Goal: Task Accomplishment & Management: Complete application form

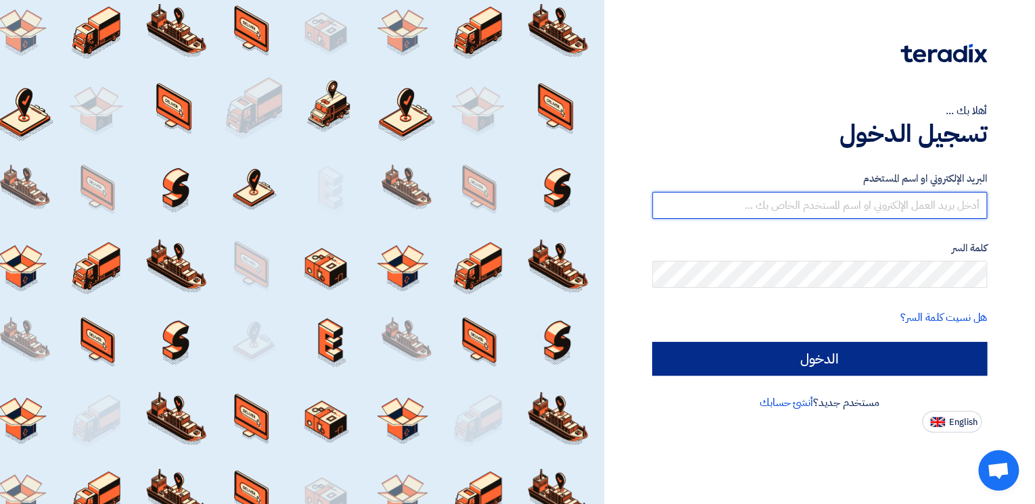
type input "[EMAIL_ADDRESS][DOMAIN_NAME]"
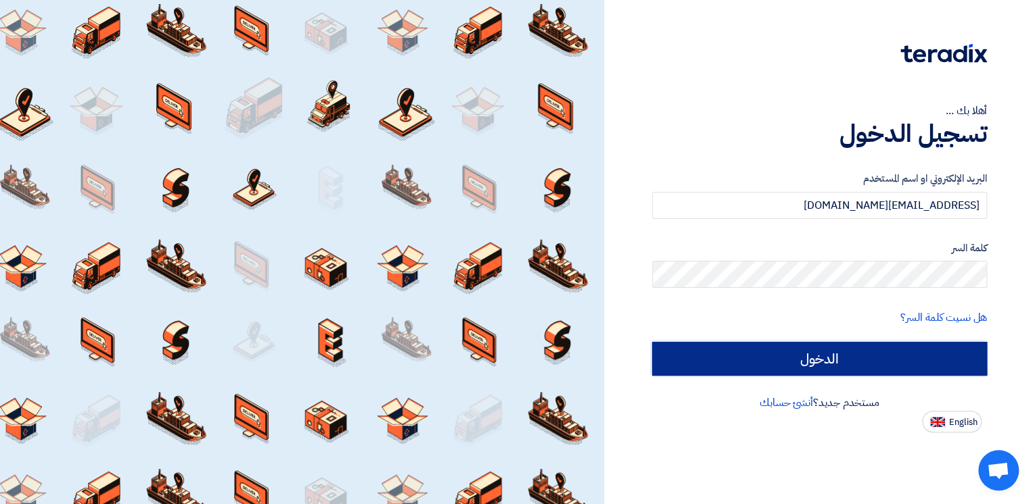
click at [793, 360] on input "الدخول" at bounding box center [819, 359] width 335 height 34
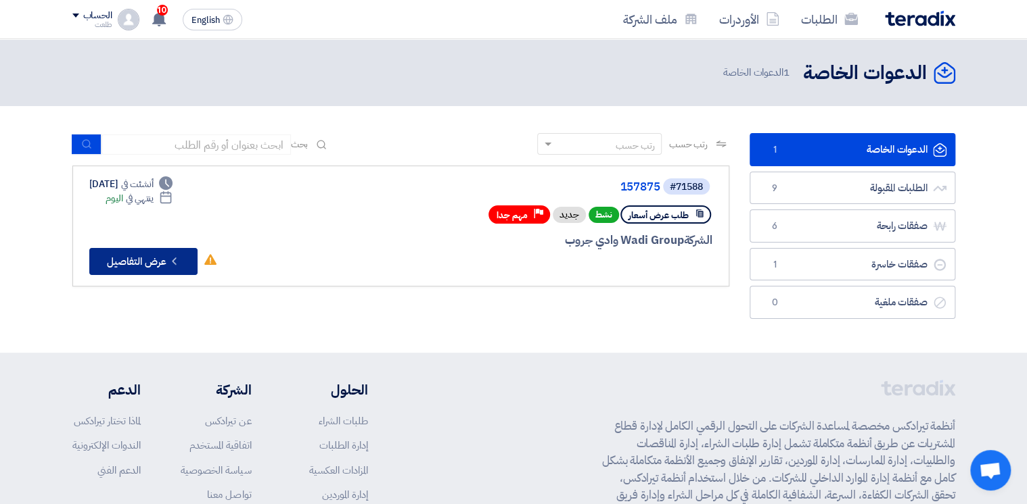
click at [141, 260] on button "Check details عرض التفاصيل" at bounding box center [143, 261] width 108 height 27
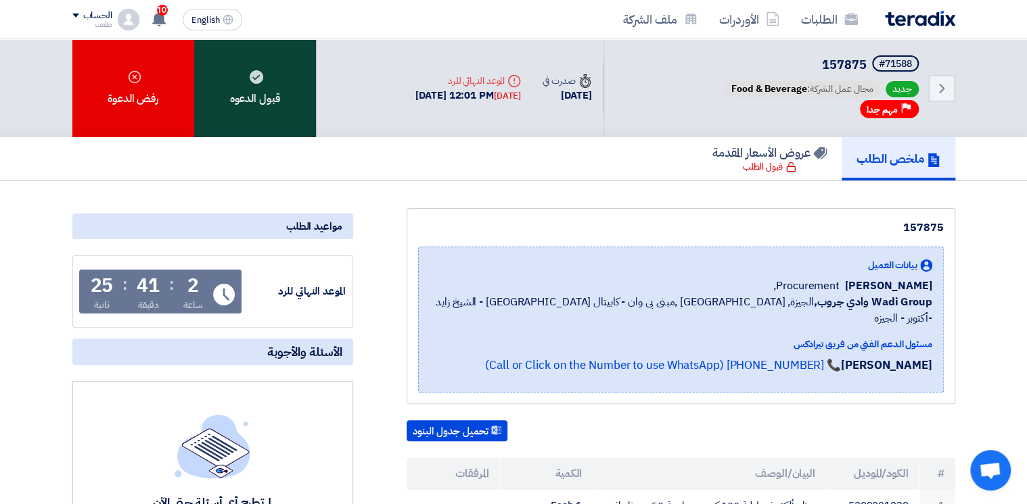
click at [256, 87] on div "قبول الدعوه" at bounding box center [255, 88] width 122 height 98
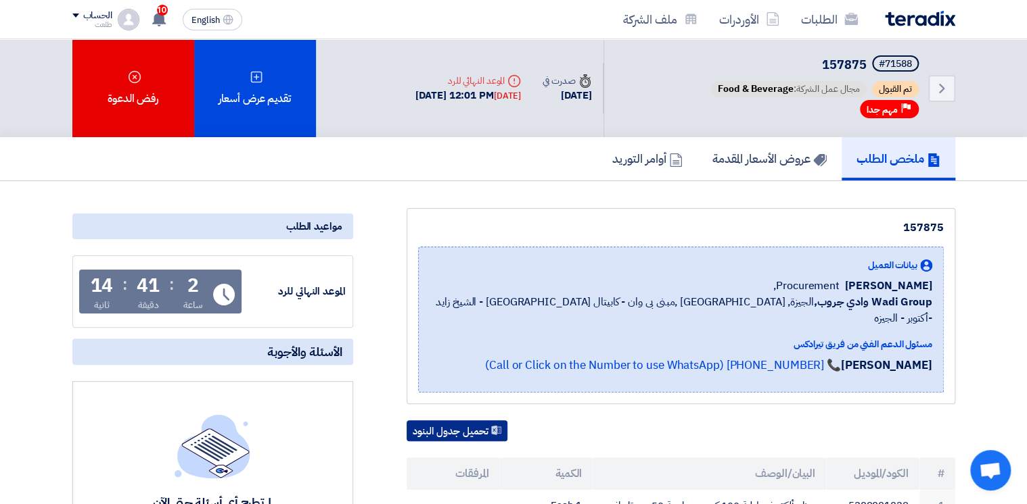
click at [456, 421] on button "تحميل جدول البنود" at bounding box center [456, 432] width 101 height 22
click at [772, 164] on h5 "عروض الأسعار المقدمة" at bounding box center [769, 159] width 114 height 16
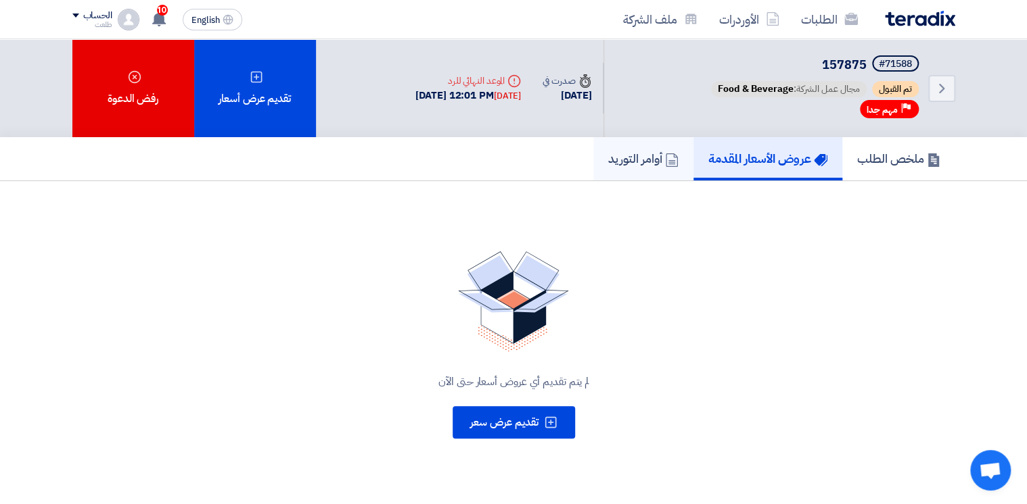
click at [628, 163] on h5 "أوامر التوريد" at bounding box center [643, 159] width 70 height 16
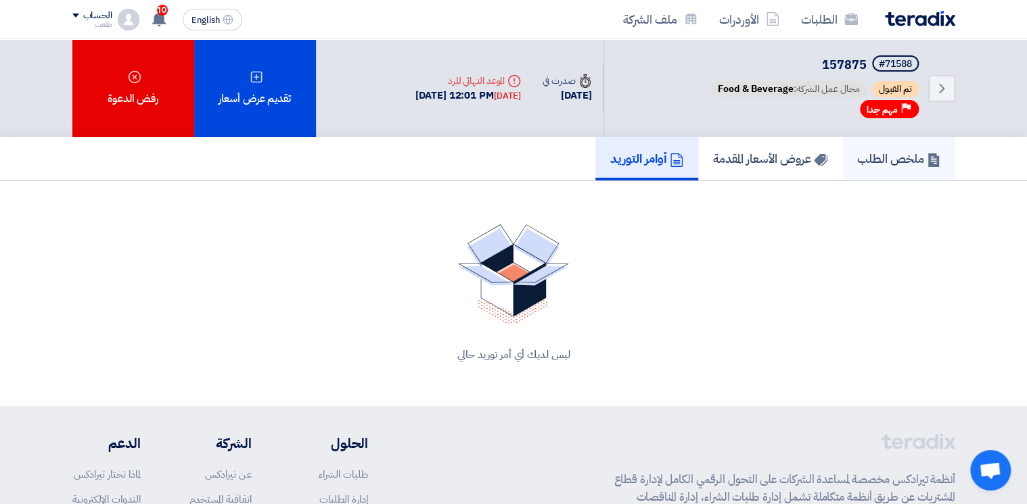
click at [891, 163] on h5 "ملخص الطلب" at bounding box center [898, 159] width 83 height 16
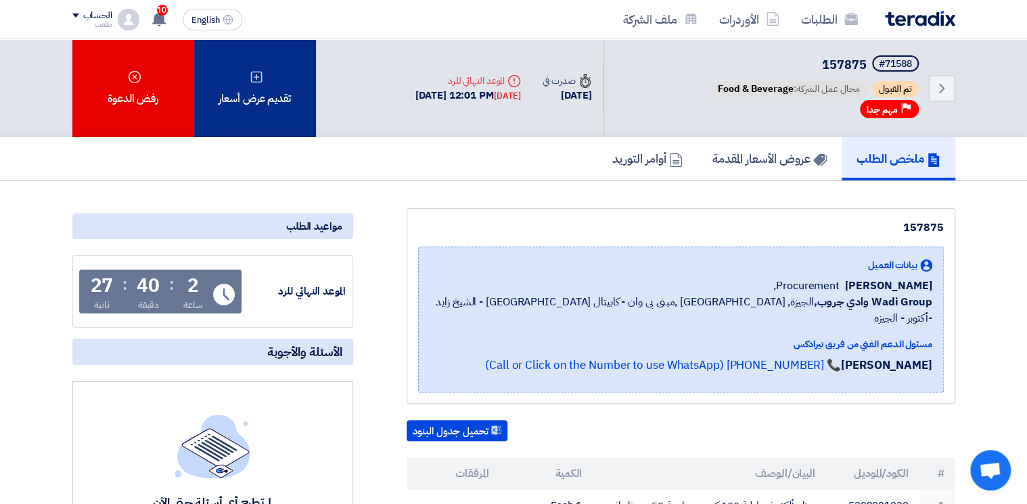
click at [277, 88] on div "تقديم عرض أسعار" at bounding box center [255, 88] width 122 height 98
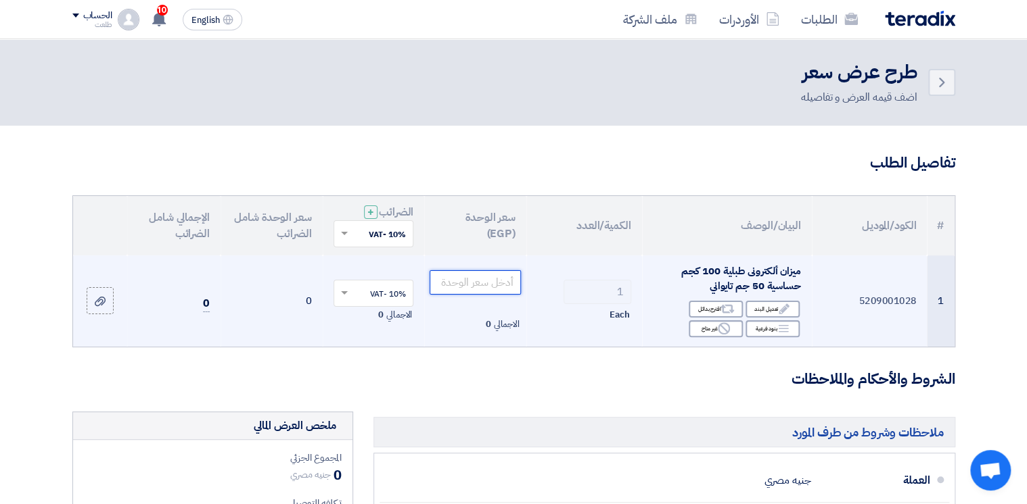
click at [472, 287] on input "number" at bounding box center [474, 283] width 91 height 24
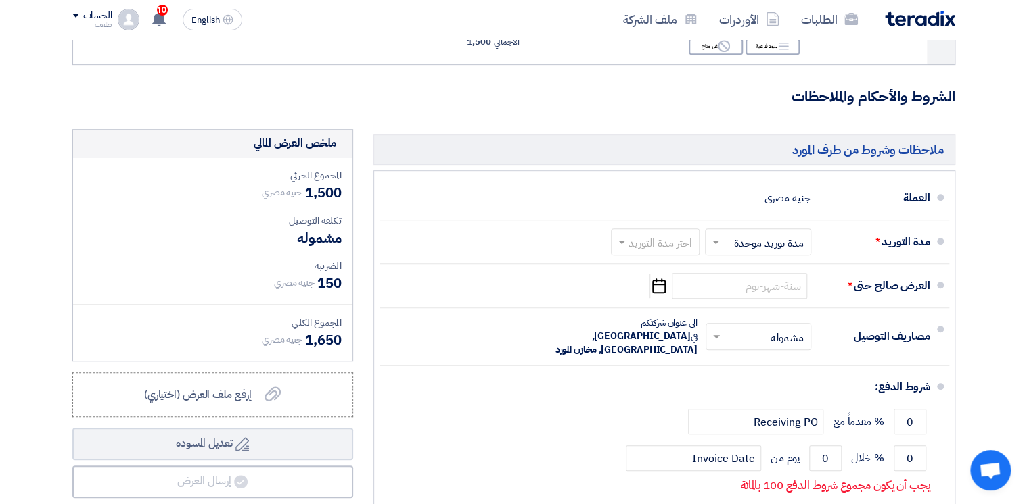
scroll to position [300, 0]
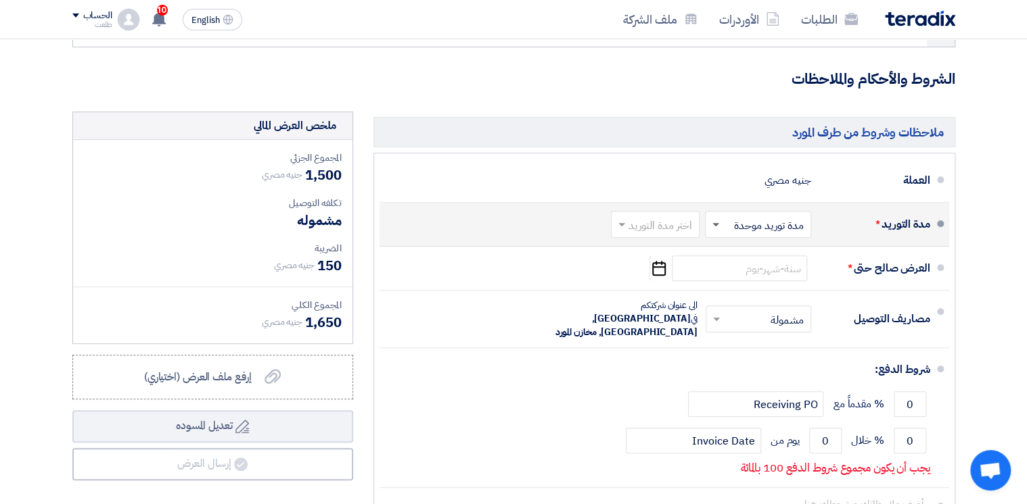
type input "1500"
click at [714, 223] on span at bounding box center [715, 225] width 7 height 5
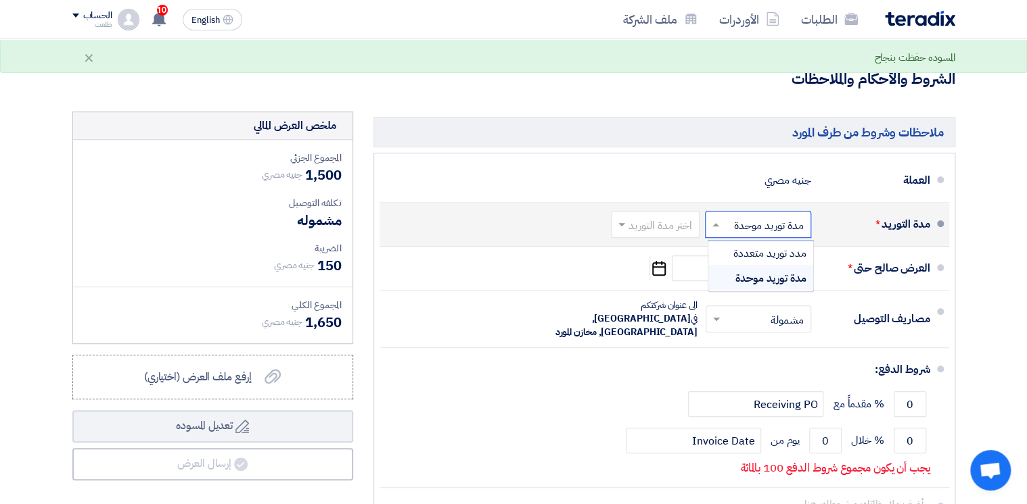
click at [747, 276] on span "مدة توريد موحدة" at bounding box center [770, 279] width 71 height 16
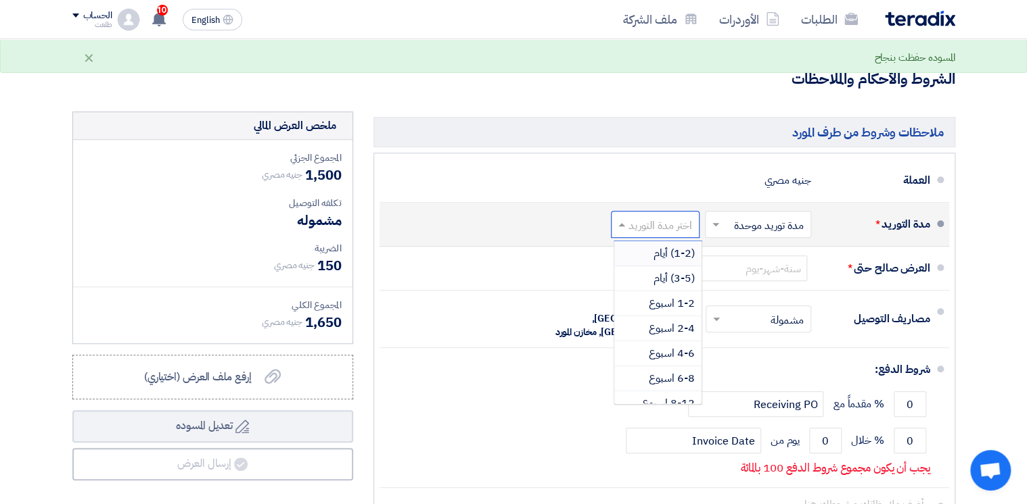
click at [623, 220] on span at bounding box center [619, 225] width 17 height 14
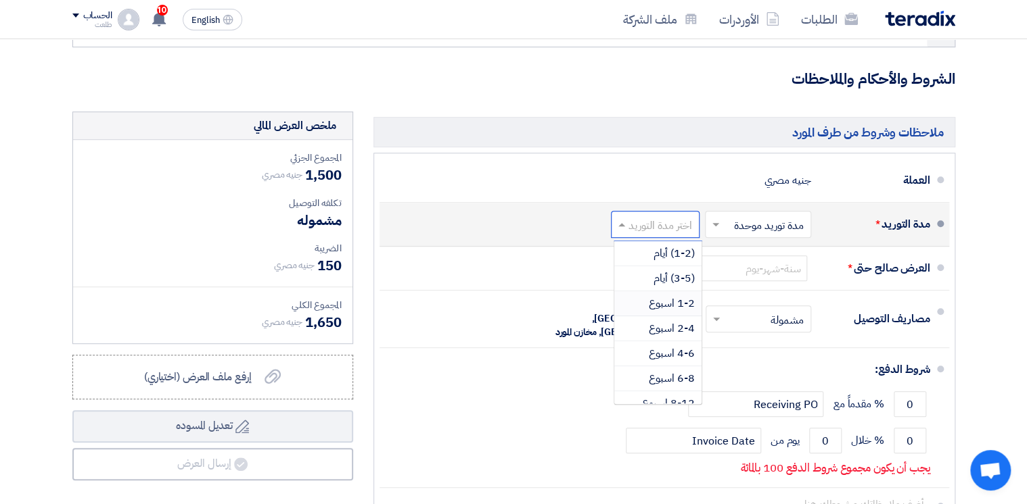
click at [670, 306] on span "1-2 اسبوع" at bounding box center [672, 304] width 46 height 16
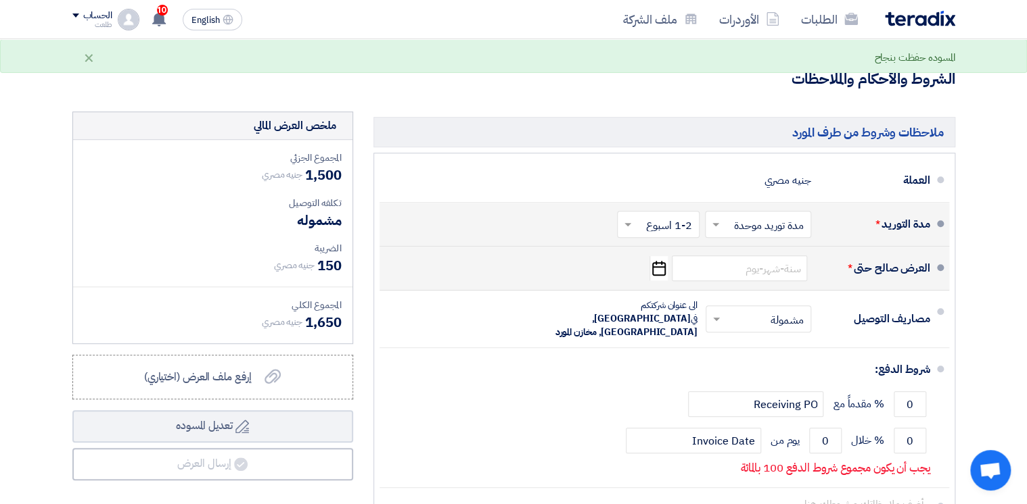
click at [655, 270] on icon "Pick a date" at bounding box center [658, 268] width 18 height 24
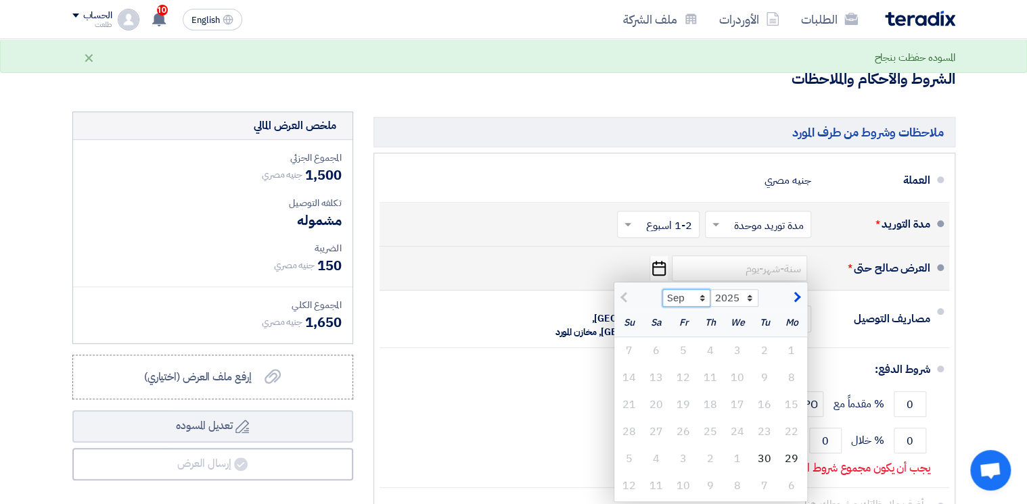
click at [699, 298] on select "Sep Oct Nov Dec" at bounding box center [686, 298] width 48 height 18
select select "12"
click at [662, 289] on select "Sep Oct Nov Dec" at bounding box center [686, 298] width 48 height 18
click at [738, 463] on div "31" at bounding box center [737, 459] width 27 height 27
type input "[DATE]"
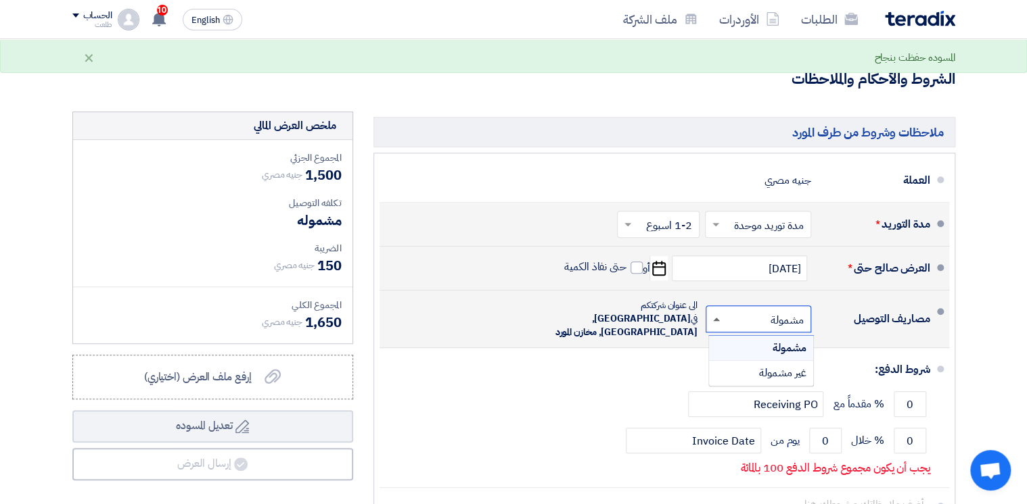
click at [714, 314] on span at bounding box center [714, 319] width 17 height 14
click at [747, 343] on div "مشمولة" at bounding box center [761, 348] width 104 height 25
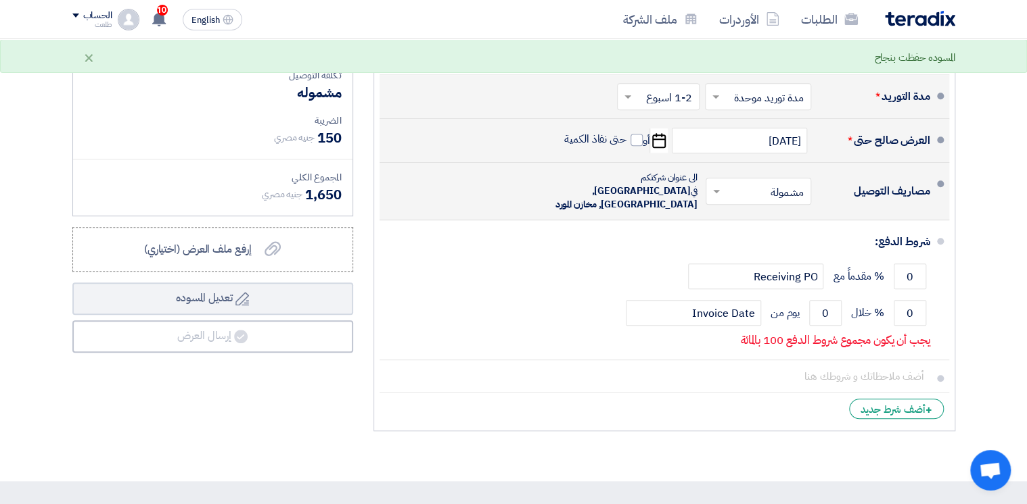
scroll to position [450, 0]
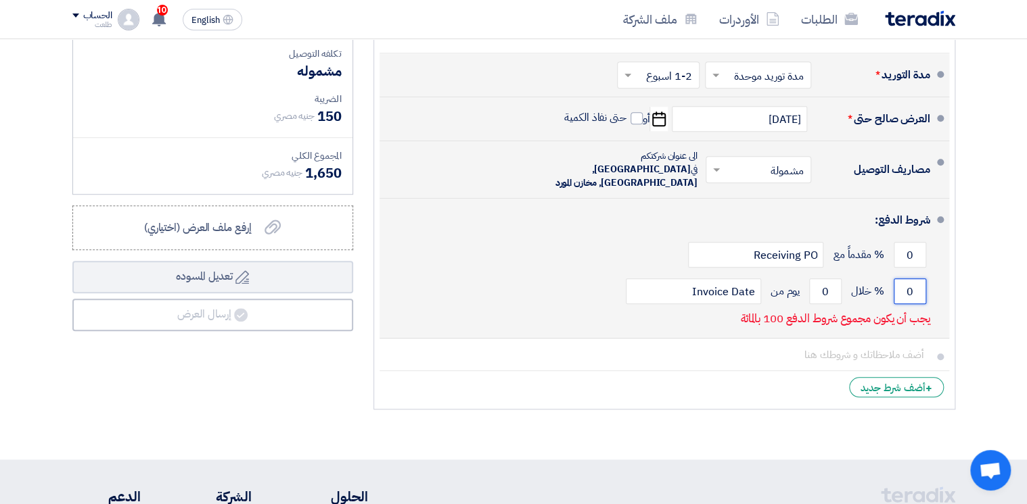
click at [906, 279] on input "0" at bounding box center [909, 292] width 32 height 26
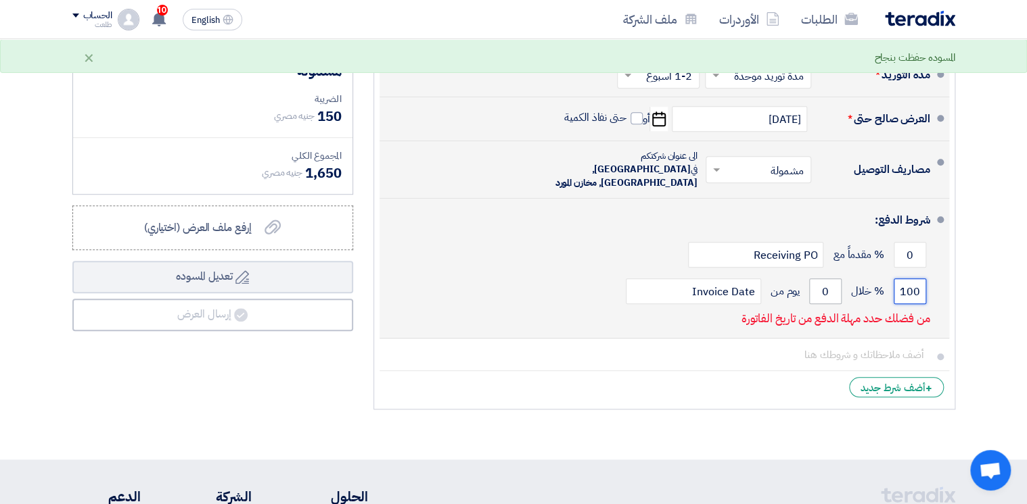
type input "100"
click at [826, 281] on input "0" at bounding box center [825, 292] width 32 height 26
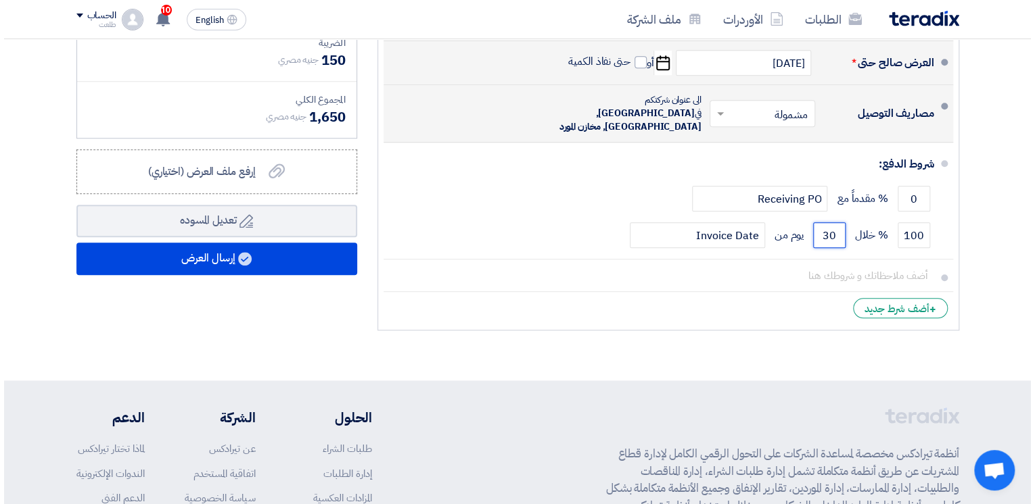
scroll to position [469, 0]
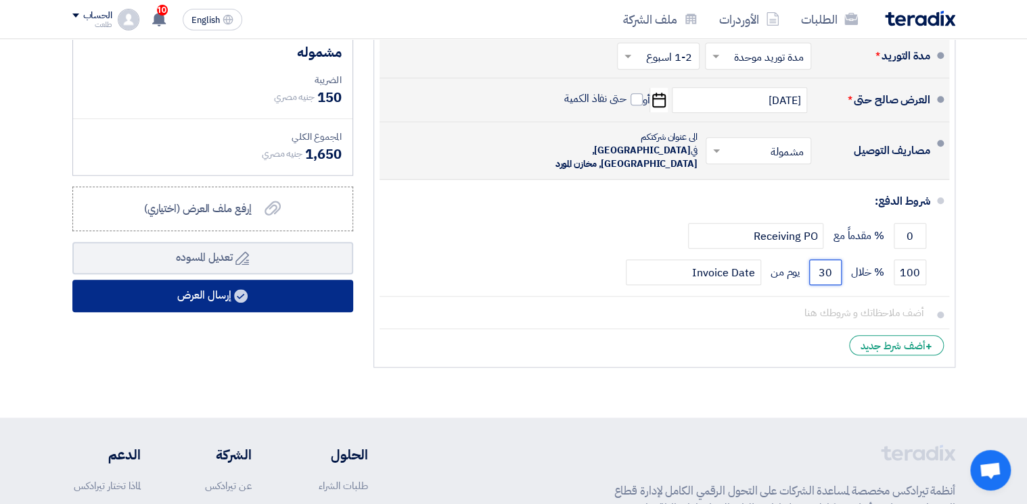
type input "30"
click at [217, 289] on button "إرسال العرض" at bounding box center [212, 296] width 281 height 32
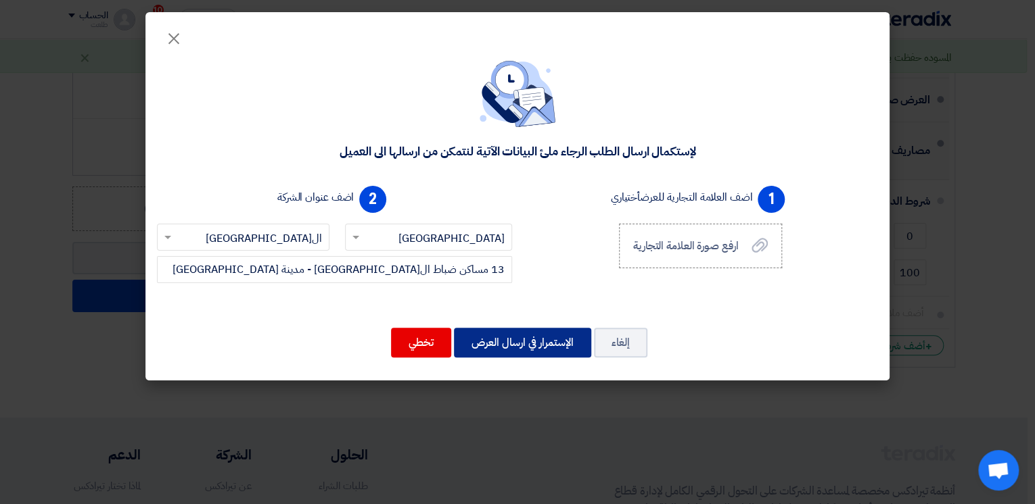
click at [519, 346] on button "الإستمرار في ارسال العرض" at bounding box center [522, 343] width 137 height 30
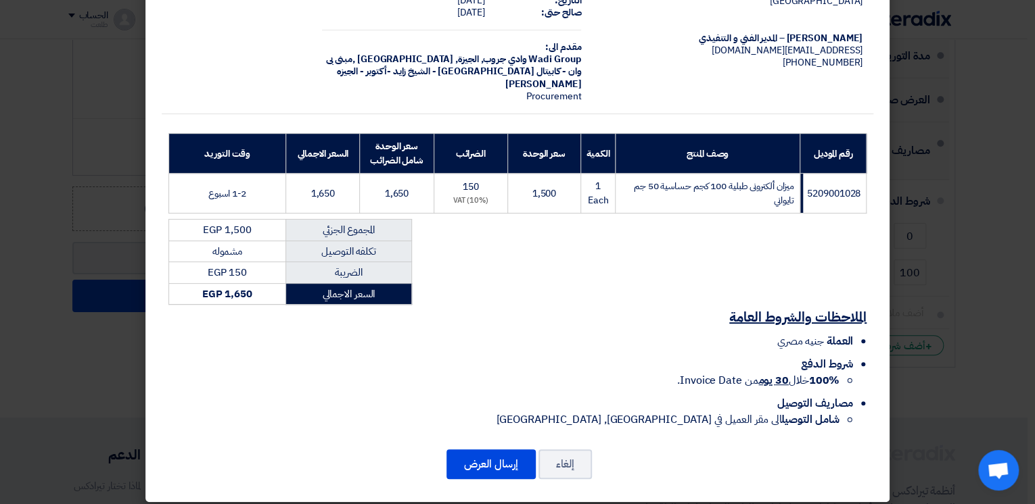
scroll to position [91, 0]
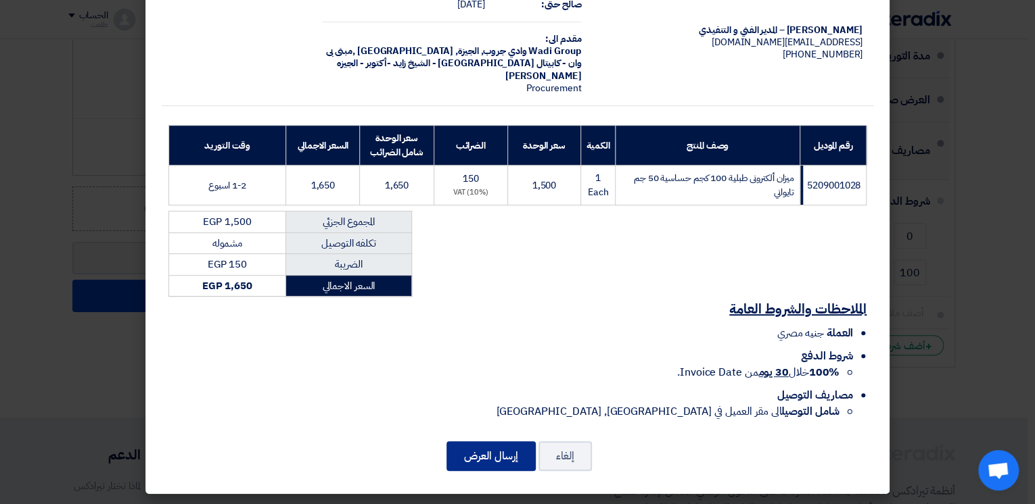
click at [498, 460] on button "إرسال العرض" at bounding box center [490, 457] width 89 height 30
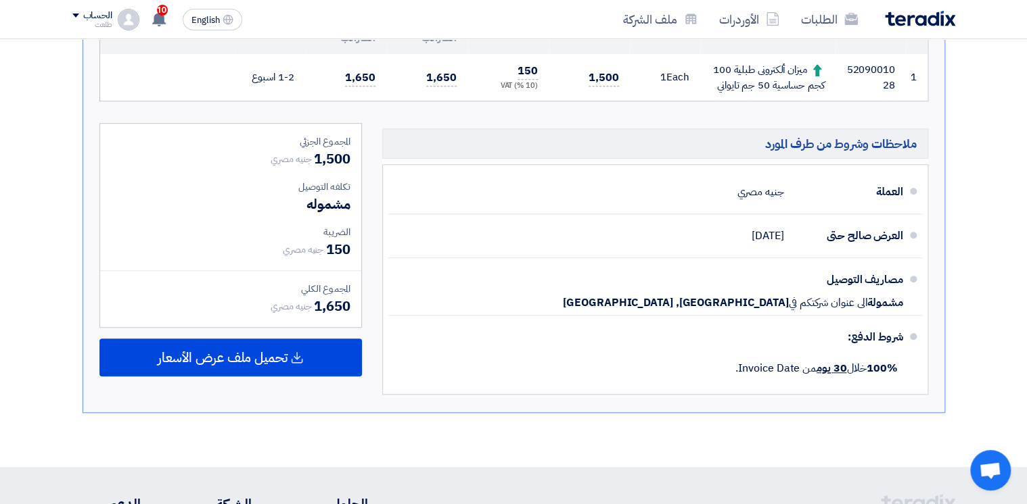
scroll to position [430, 0]
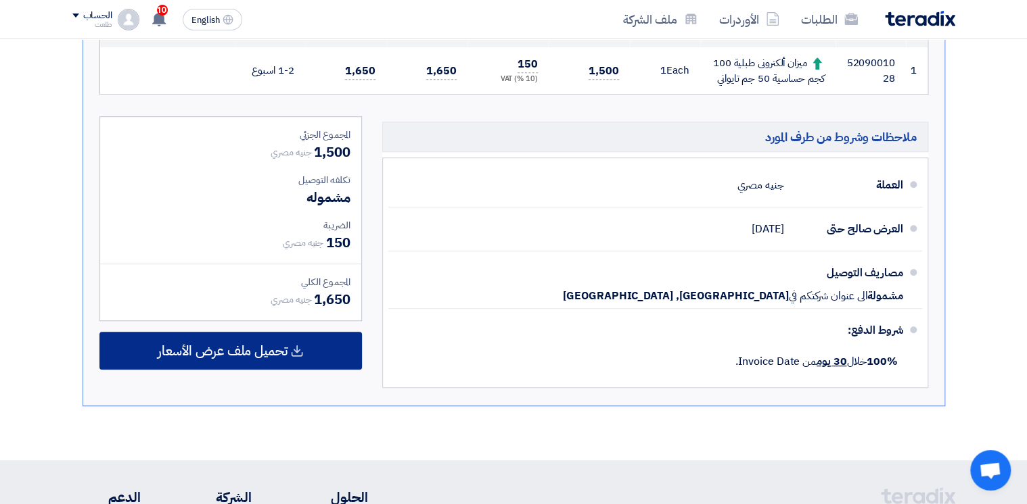
click at [268, 352] on span "تحميل ملف عرض الأسعار" at bounding box center [223, 351] width 130 height 12
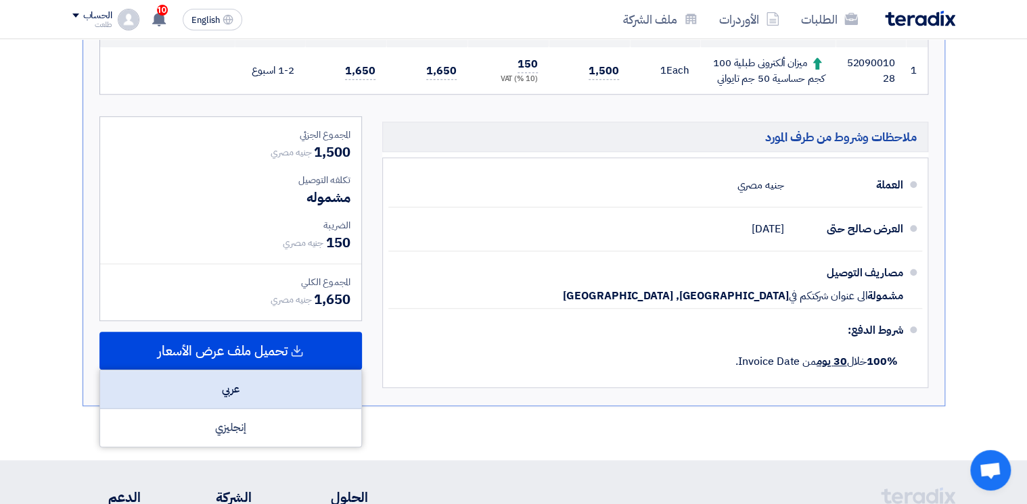
click at [241, 384] on div "عربي" at bounding box center [230, 390] width 261 height 39
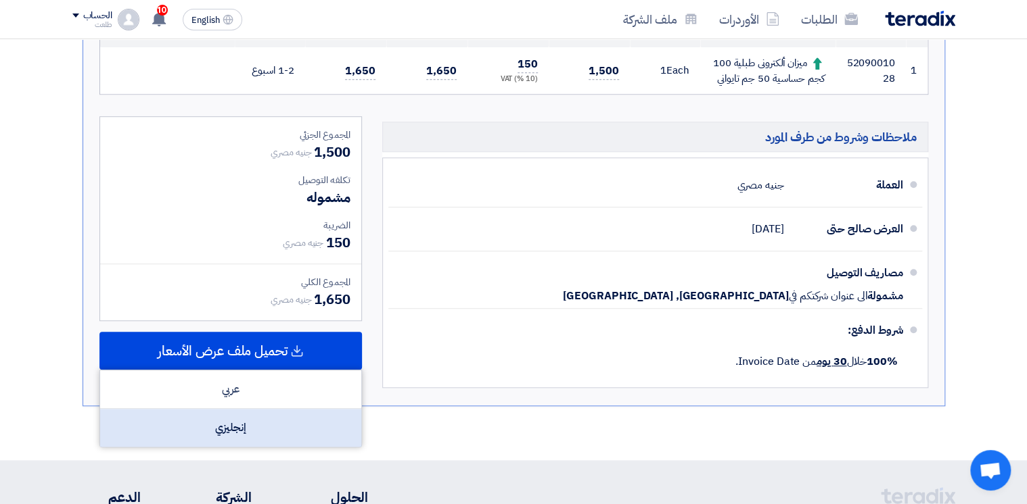
click at [235, 424] on div "إنجليزي" at bounding box center [230, 428] width 261 height 38
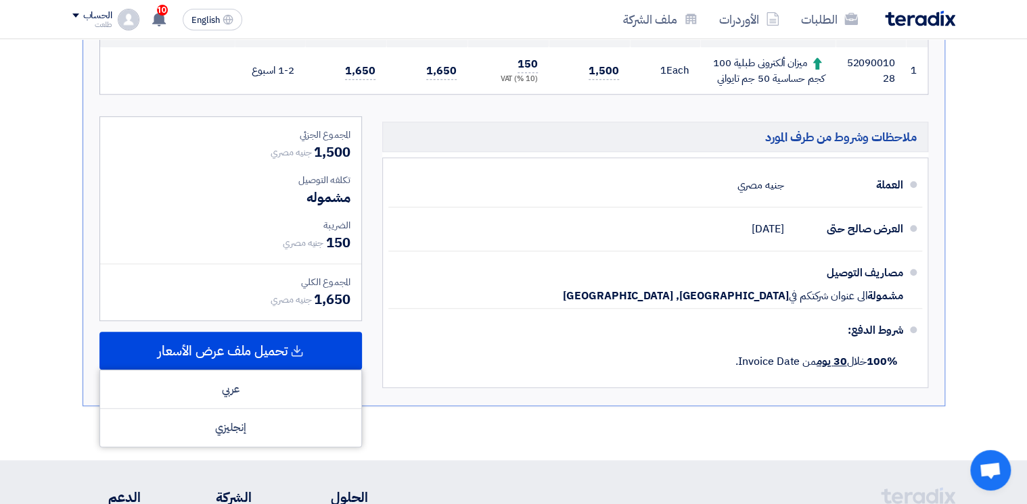
click at [557, 421] on section "تقديم عرض سعر عرض منافس نسخة 1 أخر تحديث [DATE] 9:22 AM Offer is Seen لم يتم مش…" at bounding box center [513, 105] width 883 height 655
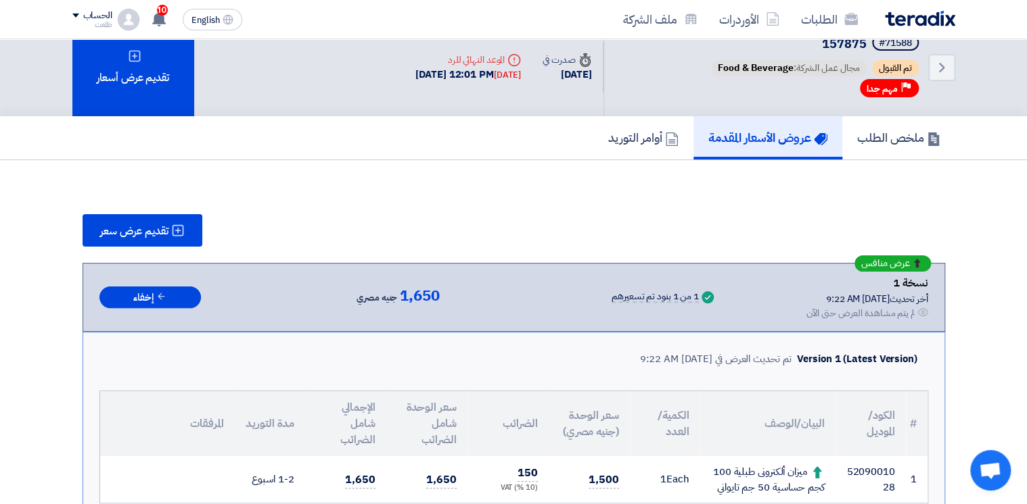
scroll to position [0, 0]
